Goal: Find specific page/section: Find specific page/section

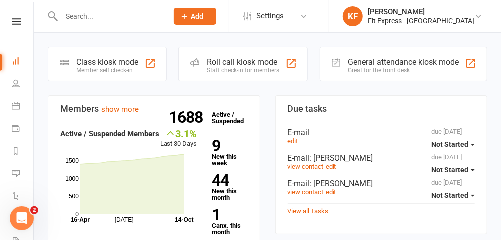
click at [123, 21] on input "text" at bounding box center [109, 16] width 103 height 14
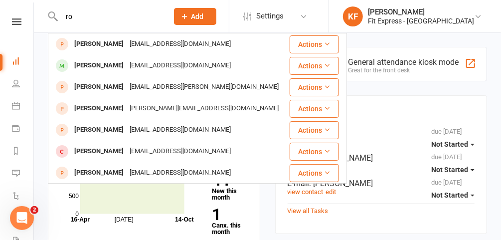
type input "r"
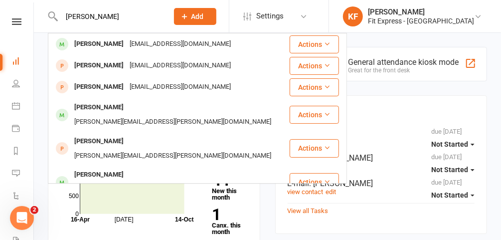
type input "[PERSON_NAME]"
click at [127, 44] on div "[EMAIL_ADDRESS][DOMAIN_NAME]" at bounding box center [180, 44] width 107 height 14
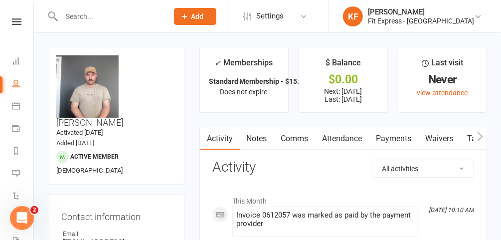
click at [17, 21] on icon at bounding box center [16, 21] width 9 height 6
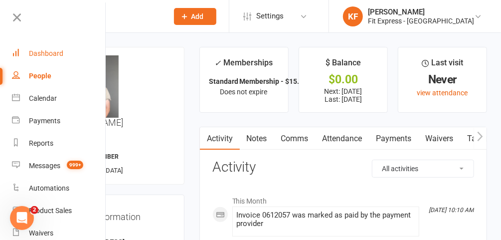
click at [37, 51] on div "Dashboard" at bounding box center [46, 53] width 34 height 8
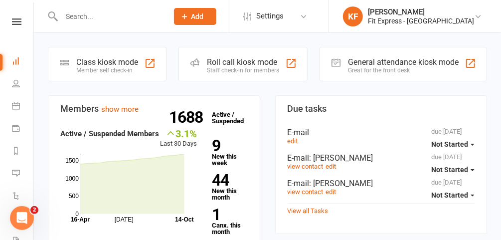
click at [132, 9] on div at bounding box center [104, 16] width 113 height 32
click at [98, 20] on input "text" at bounding box center [109, 16] width 103 height 14
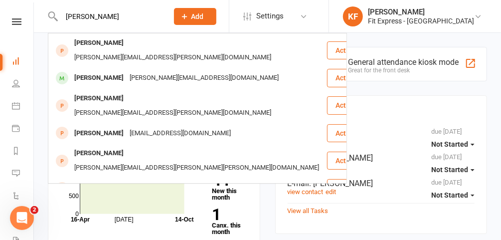
type input "[PERSON_NAME]"
click at [93, 71] on div "[PERSON_NAME]" at bounding box center [98, 78] width 55 height 14
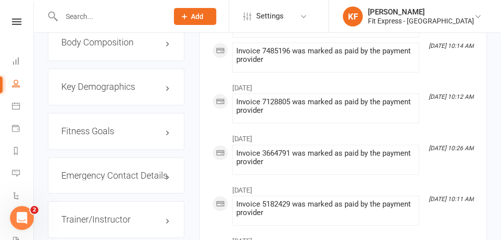
scroll to position [972, 0]
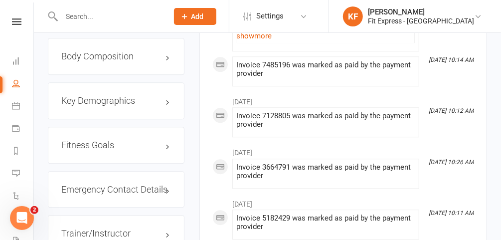
click at [137, 185] on h3 "Emergency Contact Details edit" at bounding box center [116, 190] width 110 height 10
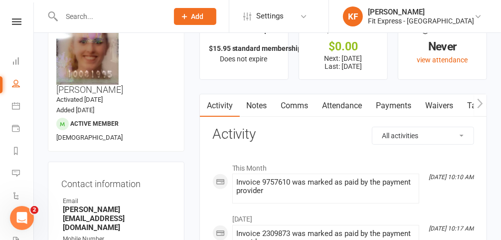
scroll to position [0, 0]
